Goal: Navigation & Orientation: Find specific page/section

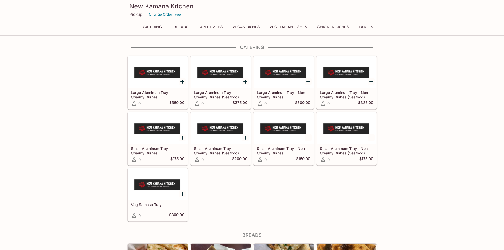
click at [240, 26] on button "Vegan Dishes" at bounding box center [246, 26] width 33 height 7
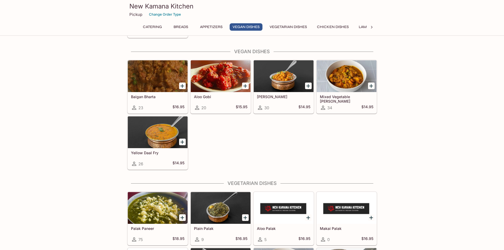
scroll to position [563, 0]
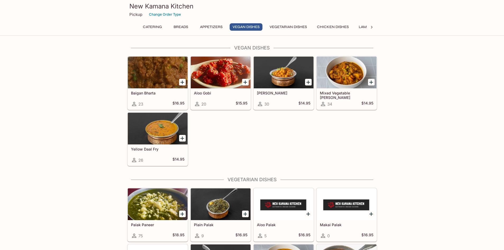
click at [162, 71] on div at bounding box center [158, 73] width 60 height 32
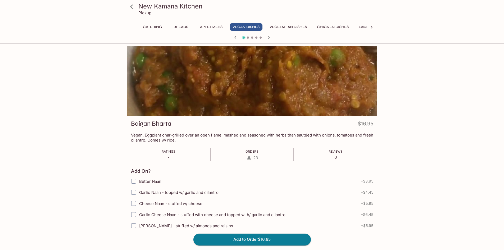
click at [131, 8] on icon at bounding box center [131, 6] width 9 height 9
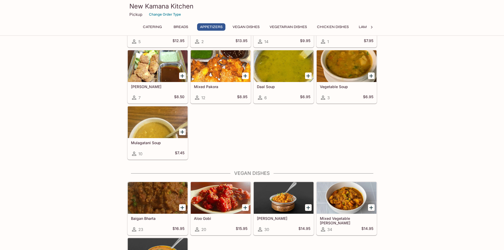
scroll to position [450, 0]
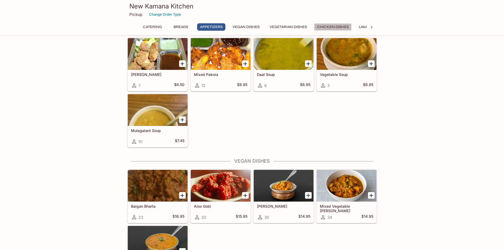
click at [345, 28] on button "Chicken Dishes" at bounding box center [333, 26] width 38 height 7
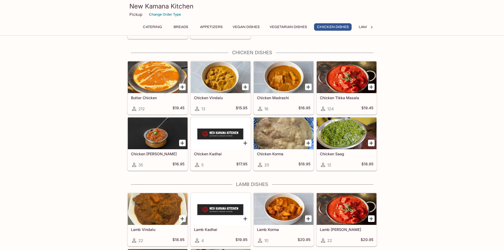
scroll to position [939, 0]
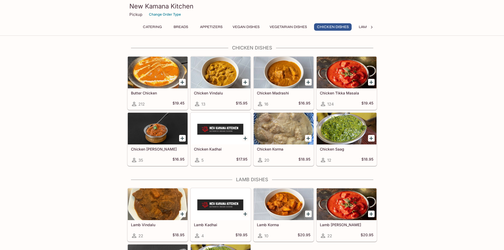
click at [373, 28] on icon at bounding box center [371, 27] width 5 height 5
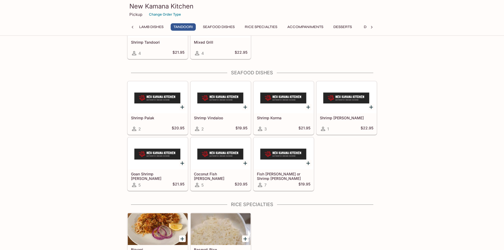
scroll to position [1442, 0]
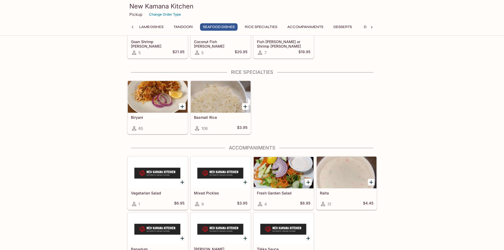
click at [134, 28] on icon at bounding box center [132, 27] width 5 height 5
click at [181, 29] on button "Breads" at bounding box center [181, 26] width 24 height 7
